Goal: Navigation & Orientation: Find specific page/section

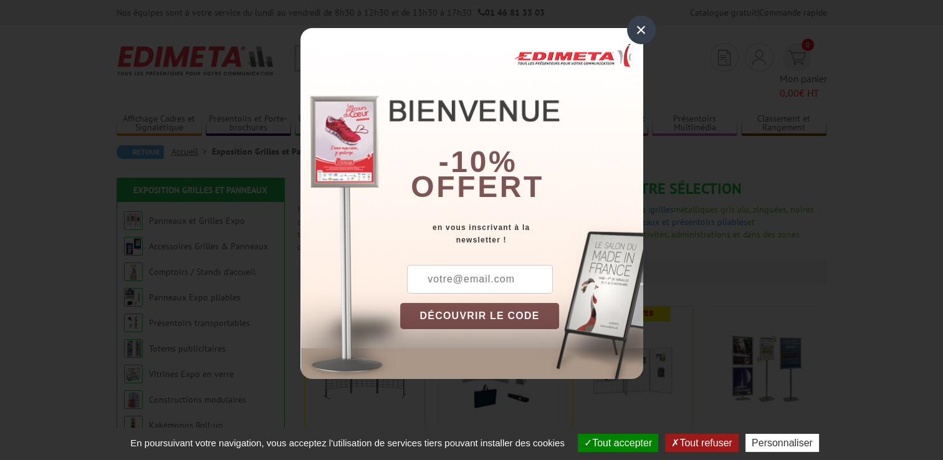
click at [640, 32] on div "×" at bounding box center [641, 30] width 29 height 29
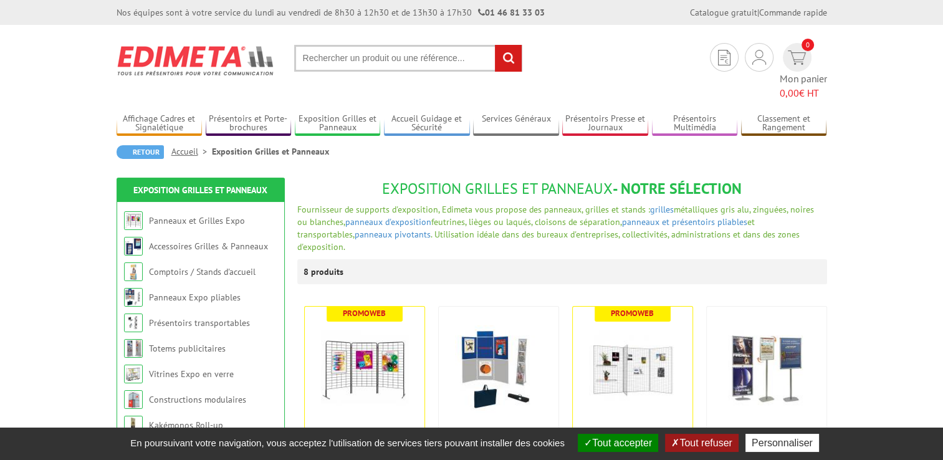
click at [715, 444] on button "Tout refuser" at bounding box center [701, 443] width 73 height 18
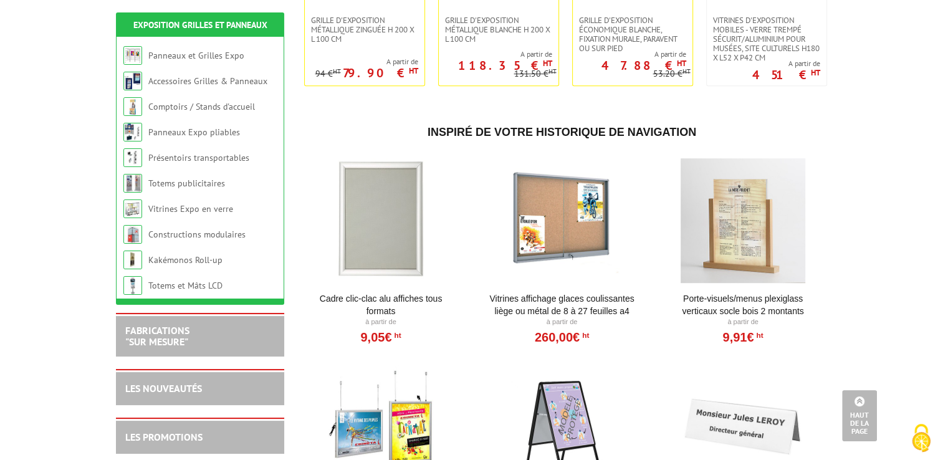
scroll to position [436, 0]
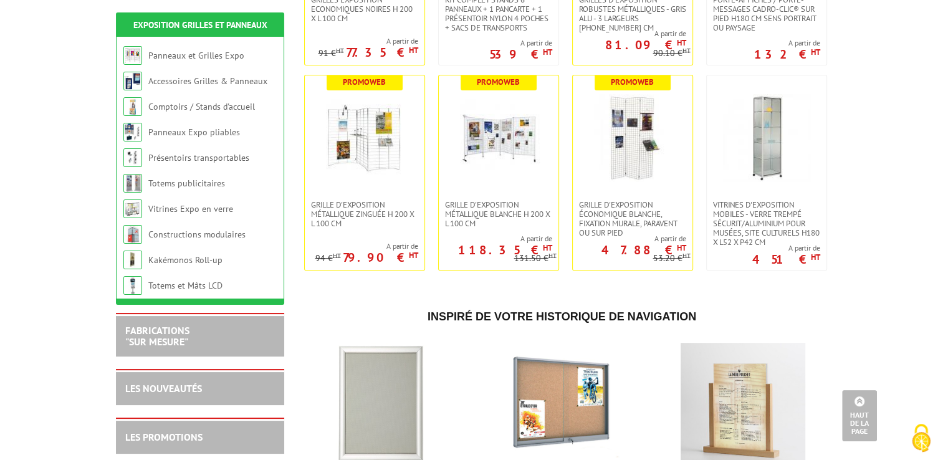
drag, startPoint x: 179, startPoint y: 260, endPoint x: 93, endPoint y: 288, distance: 90.2
click at [93, 288] on body "Nos équipes sont à votre service du lundi au vendredi de 8h30 à 12h30 et de 13h…" at bounding box center [471, 317] width 943 height 1506
click at [184, 237] on link "Constructions modulaires" at bounding box center [196, 234] width 97 height 11
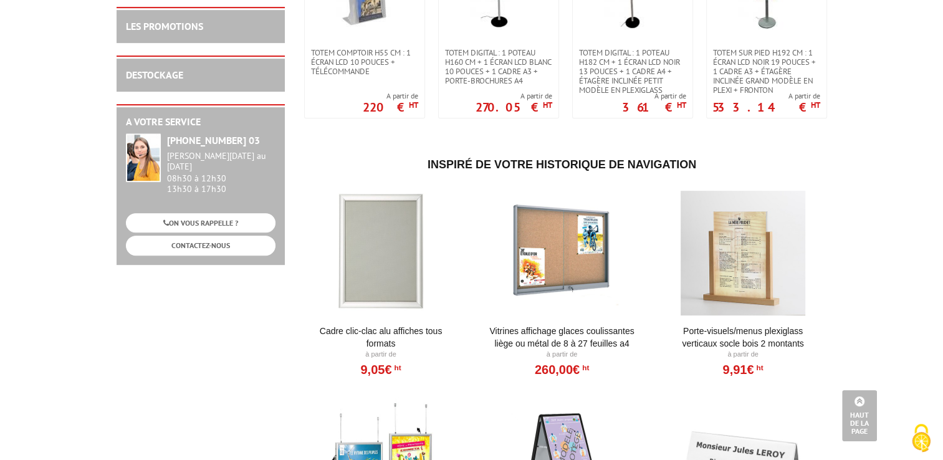
scroll to position [561, 0]
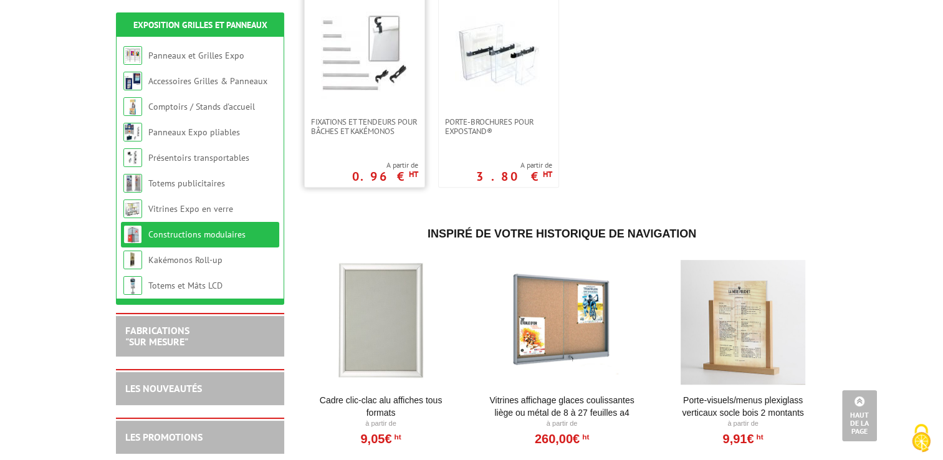
scroll to position [748, 0]
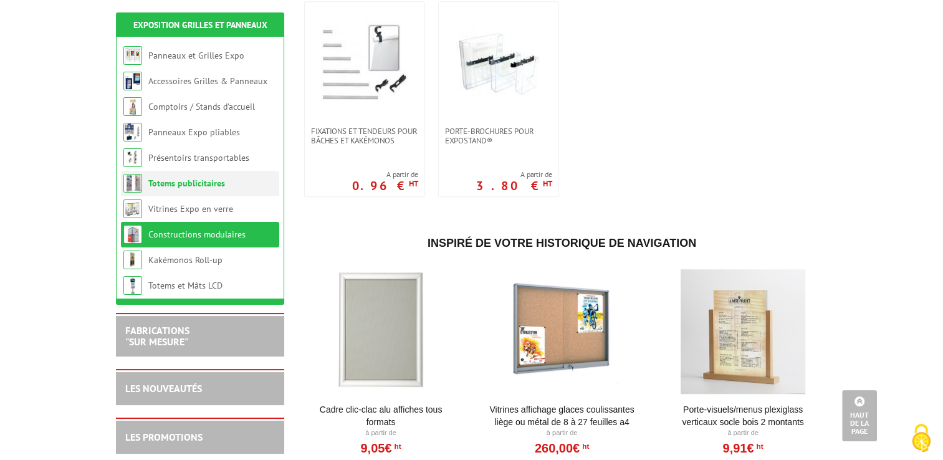
click at [216, 183] on link "Totems publicitaires" at bounding box center [186, 183] width 77 height 11
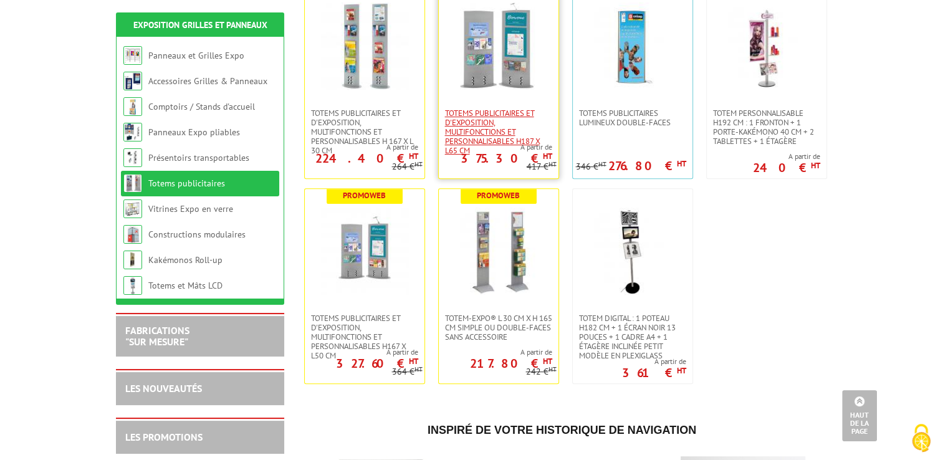
scroll to position [561, 0]
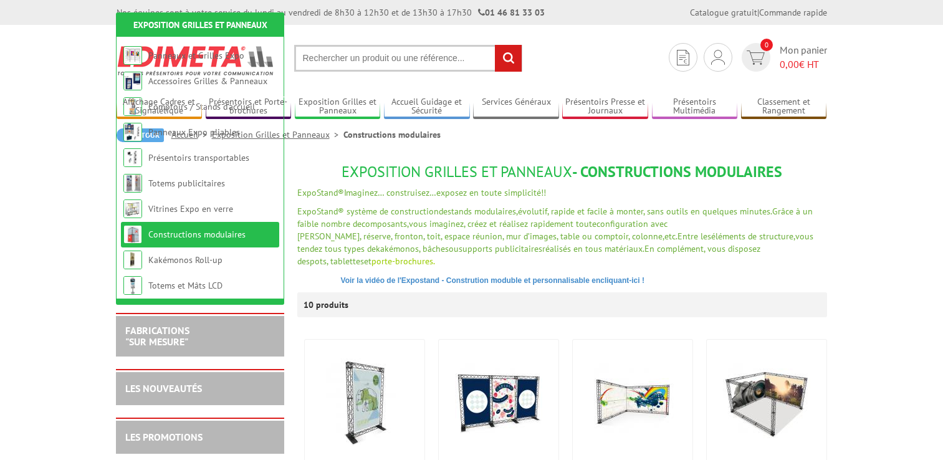
scroll to position [748, 0]
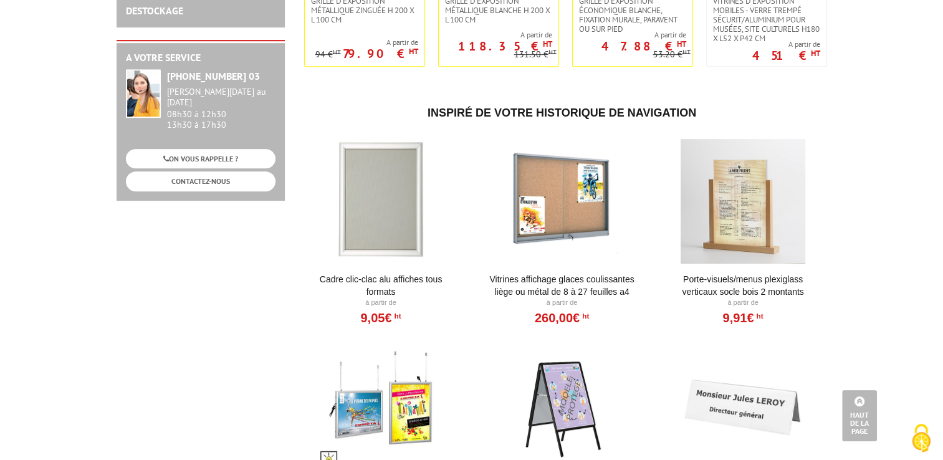
scroll to position [685, 0]
